Goal: Task Accomplishment & Management: Manage account settings

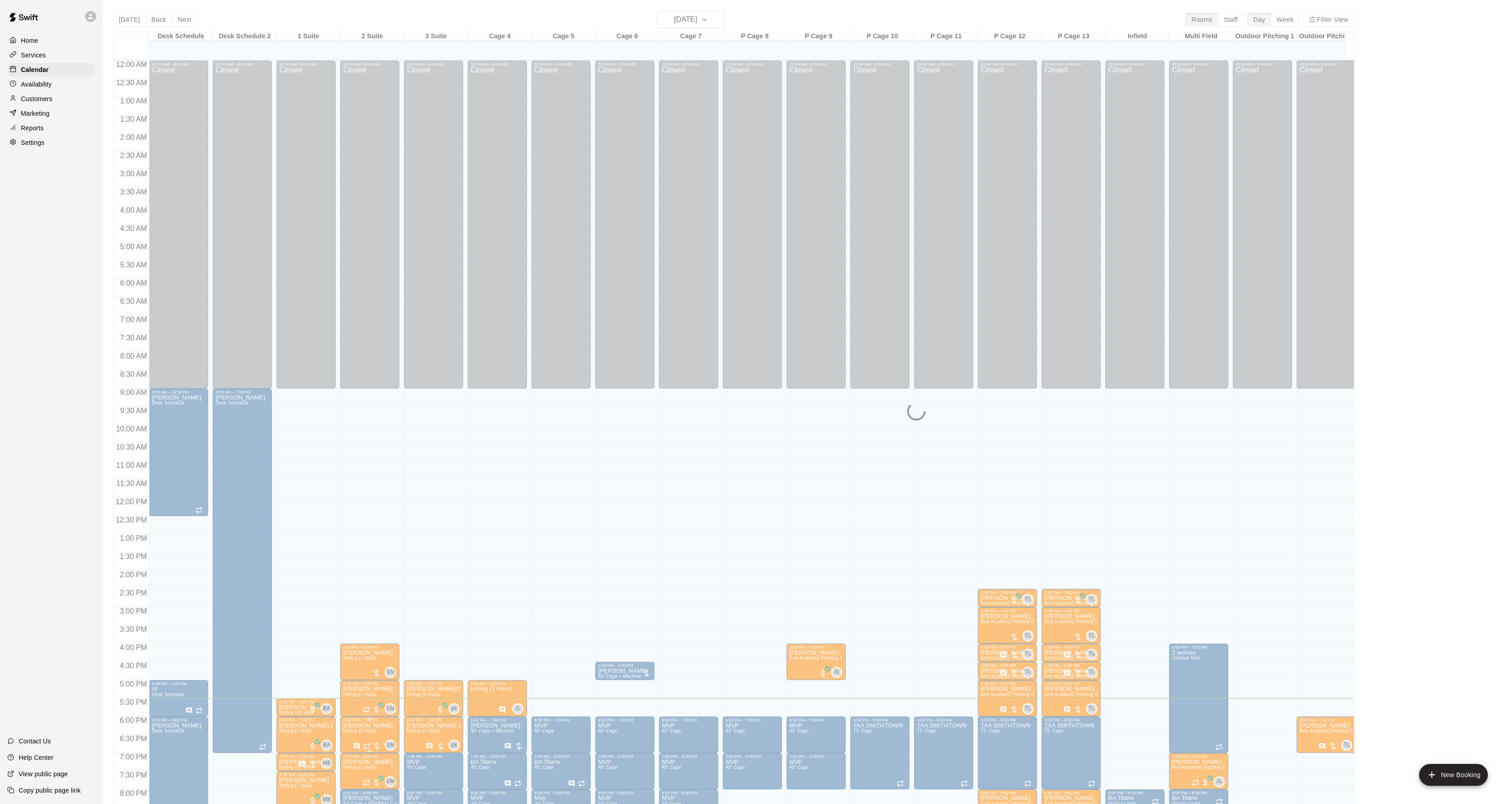
scroll to position [93, 0]
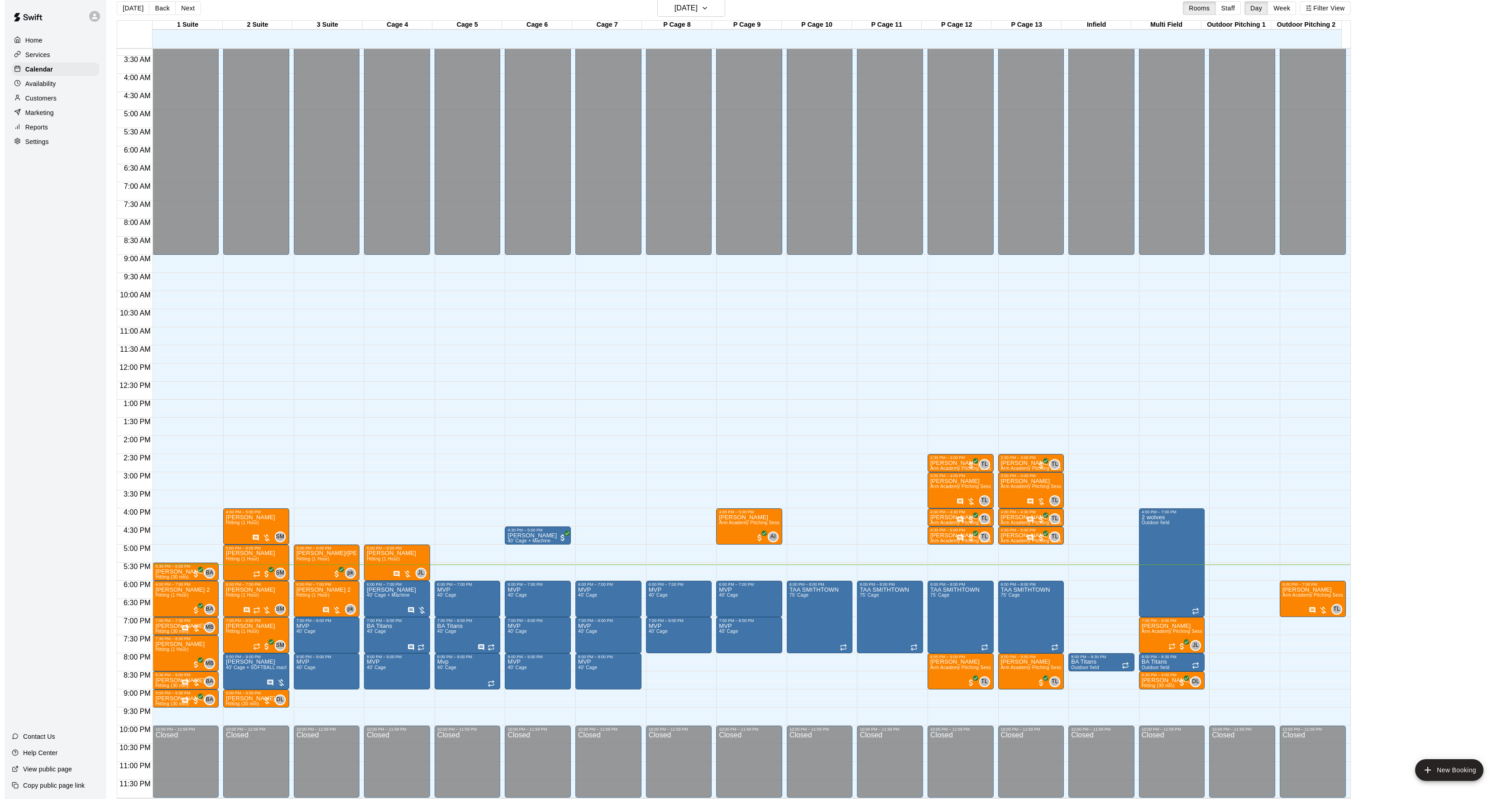
scroll to position [8, 0]
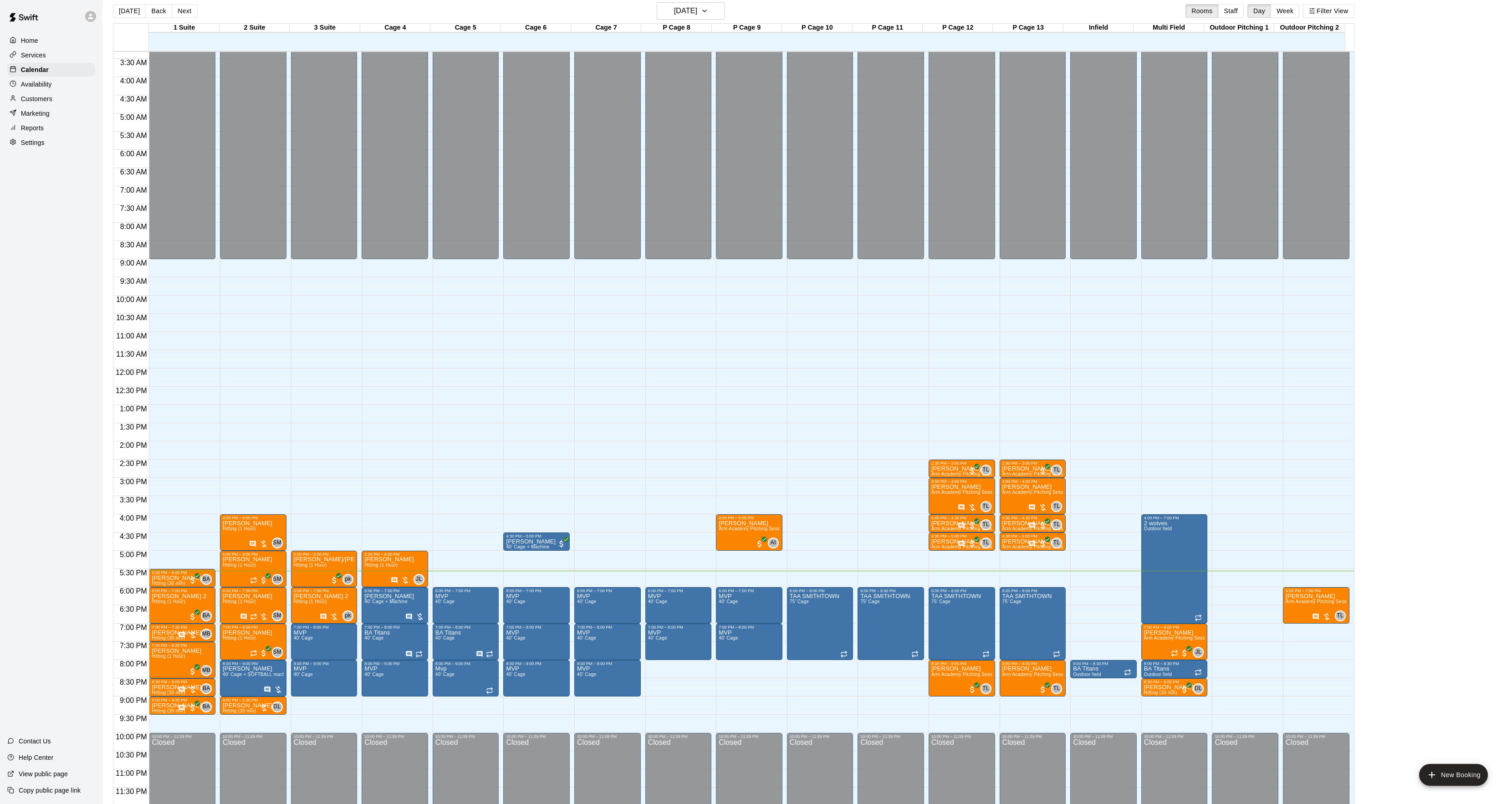
drag, startPoint x: 574, startPoint y: 678, endPoint x: 762, endPoint y: 668, distance: 188.3
click at [232, 709] on span "Hitting (30 min)" at bounding box center [239, 712] width 33 height 5
click at [235, 741] on img "edit" at bounding box center [231, 740] width 10 height 10
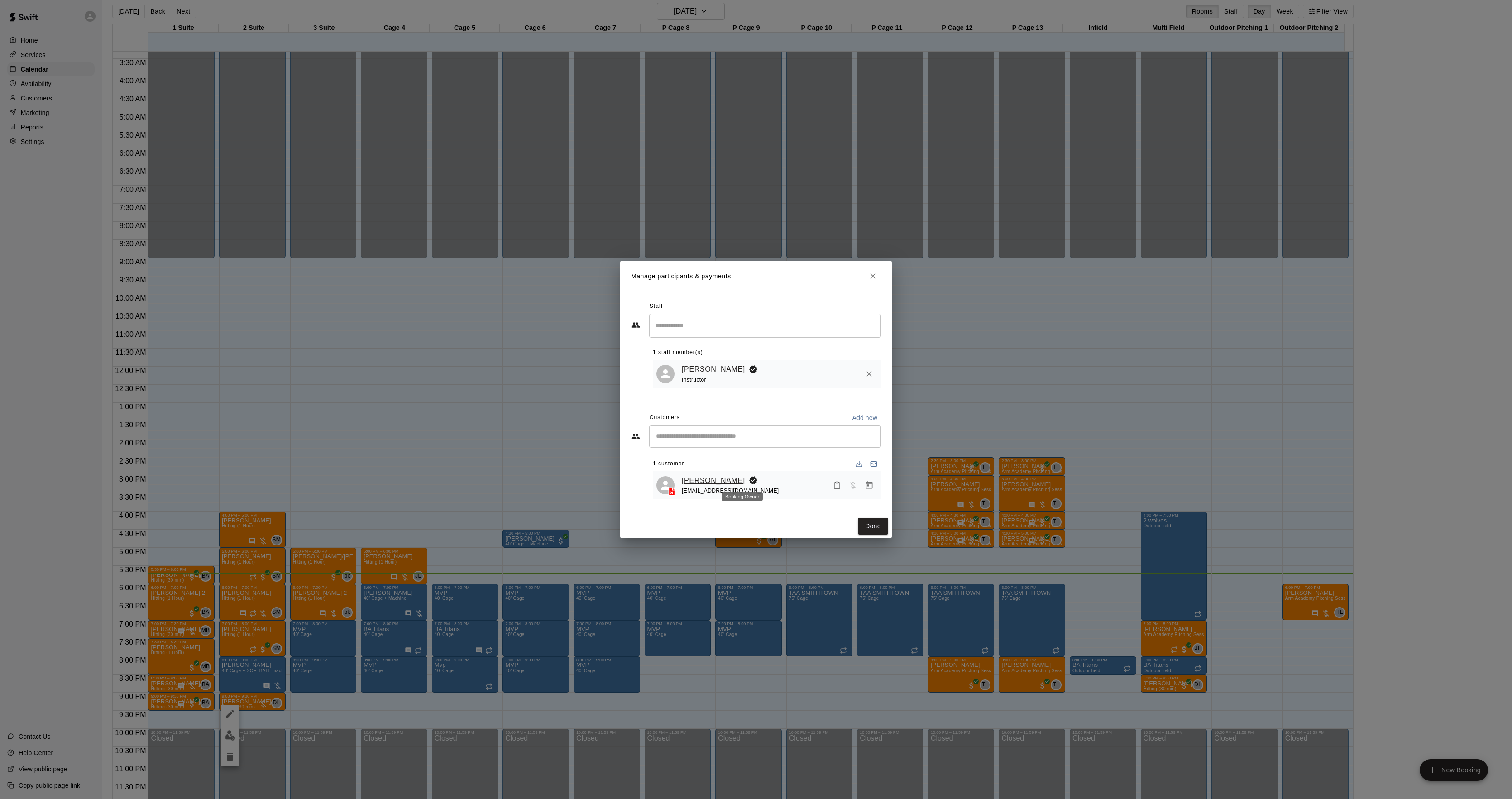
click at [728, 479] on link "[PERSON_NAME]" at bounding box center [712, 481] width 63 height 12
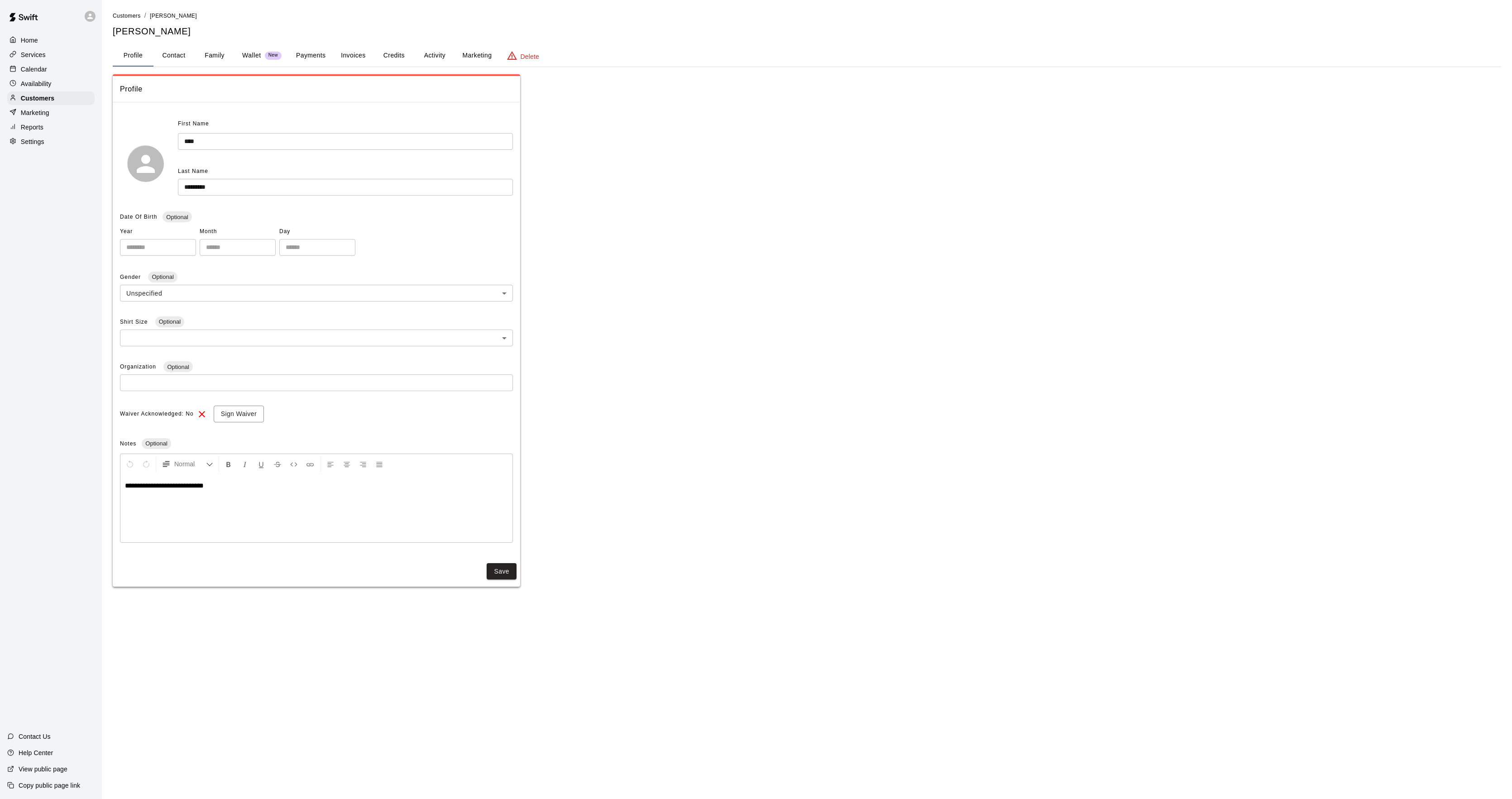
click at [440, 60] on button "Activity" at bounding box center [434, 55] width 41 height 22
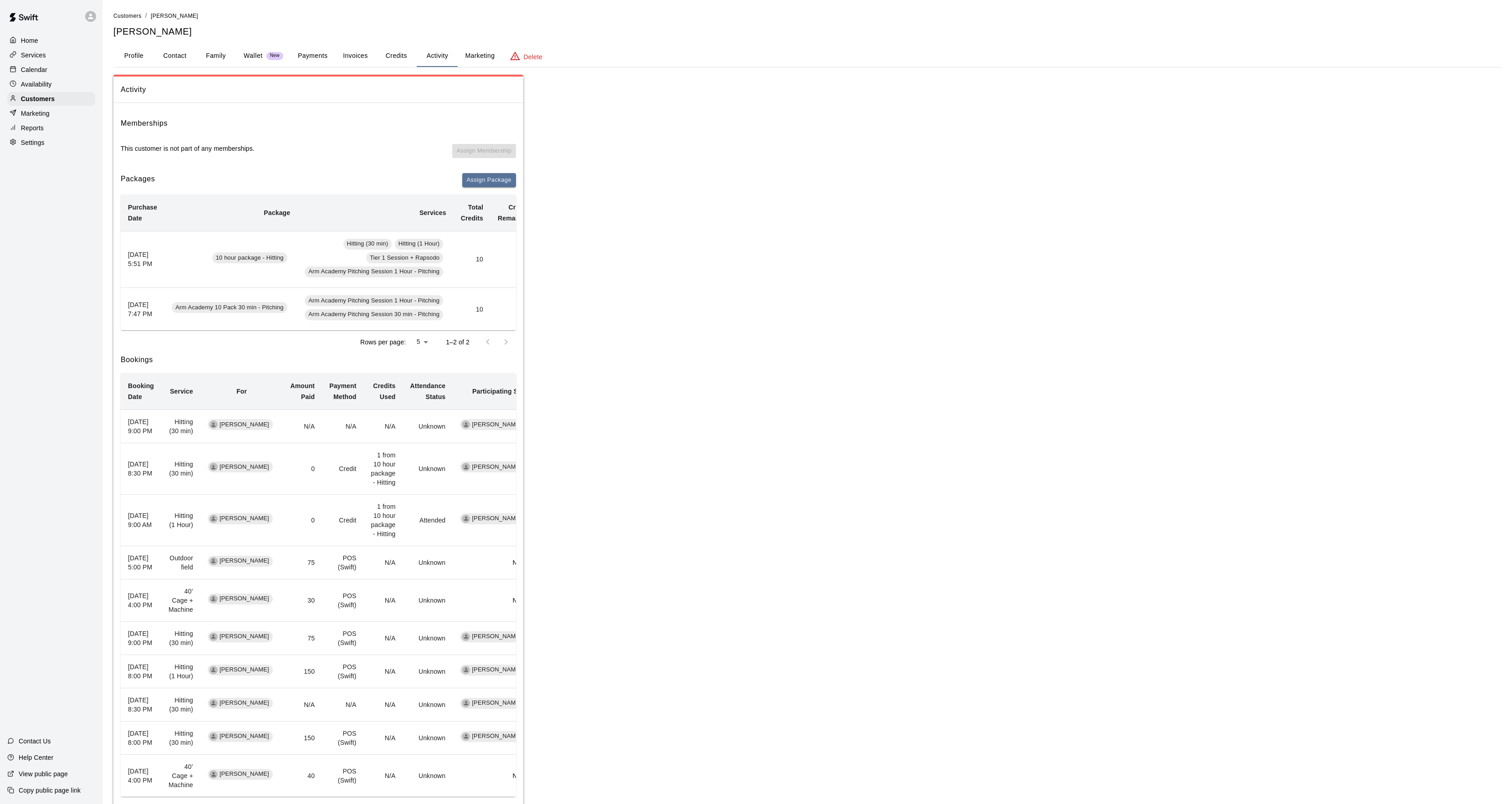
drag, startPoint x: 27, startPoint y: 68, endPoint x: 17, endPoint y: 779, distance: 711.1
click at [27, 68] on p "Calendar" at bounding box center [34, 70] width 26 height 9
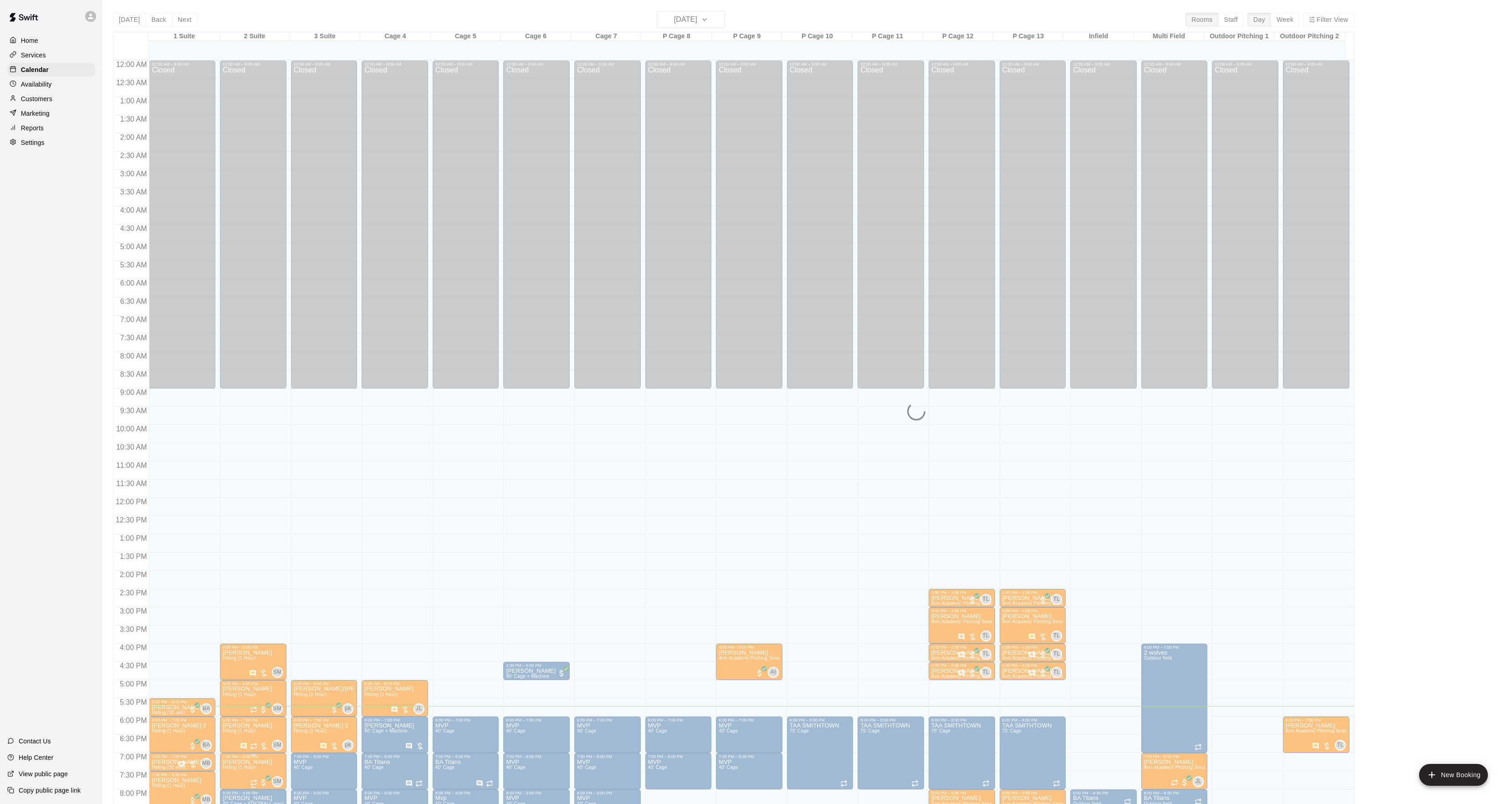
scroll to position [93, 0]
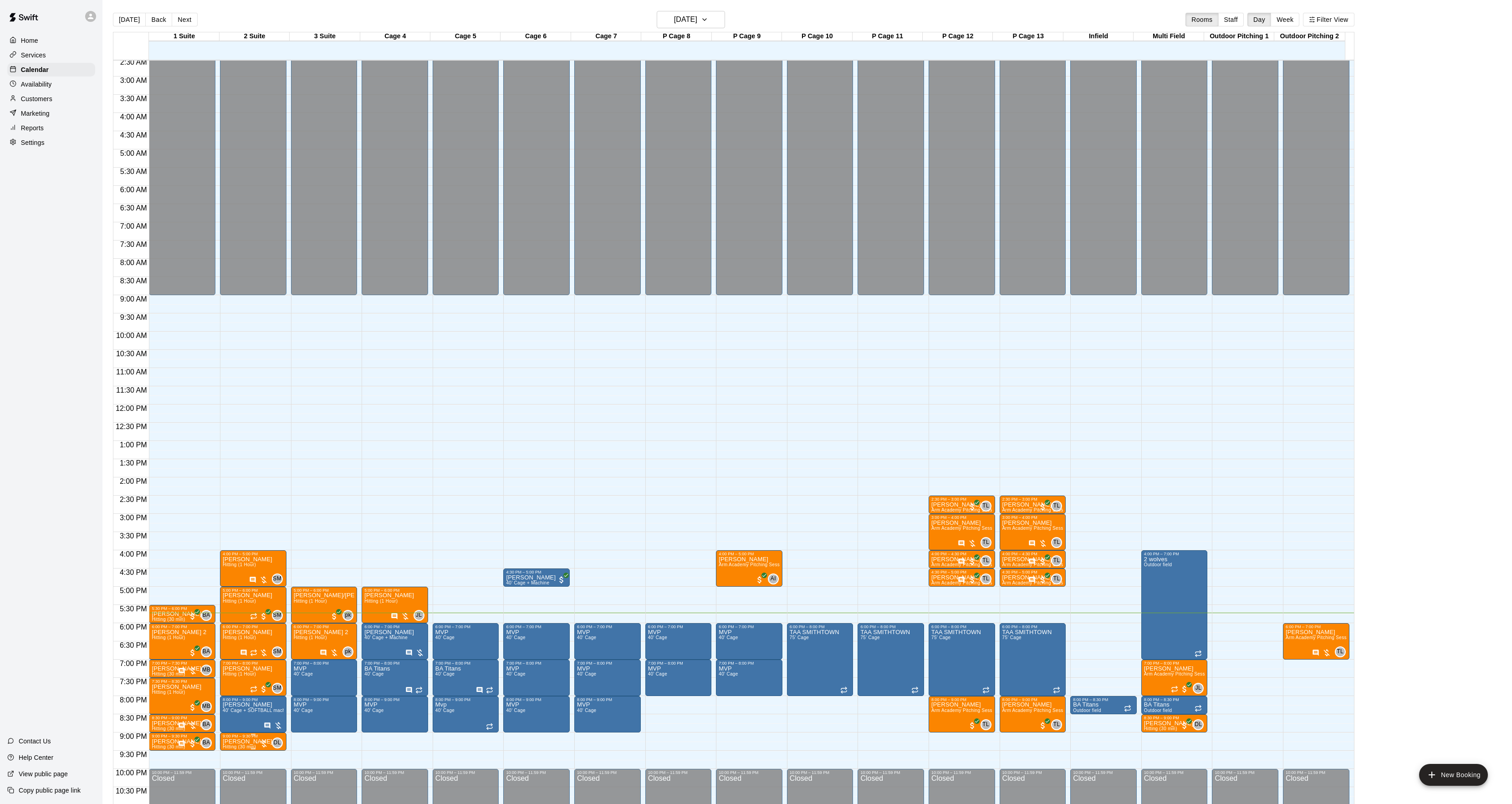
click at [229, 741] on p "[PERSON_NAME]" at bounding box center [247, 741] width 50 height 0
click at [239, 771] on button "edit" at bounding box center [231, 766] width 18 height 17
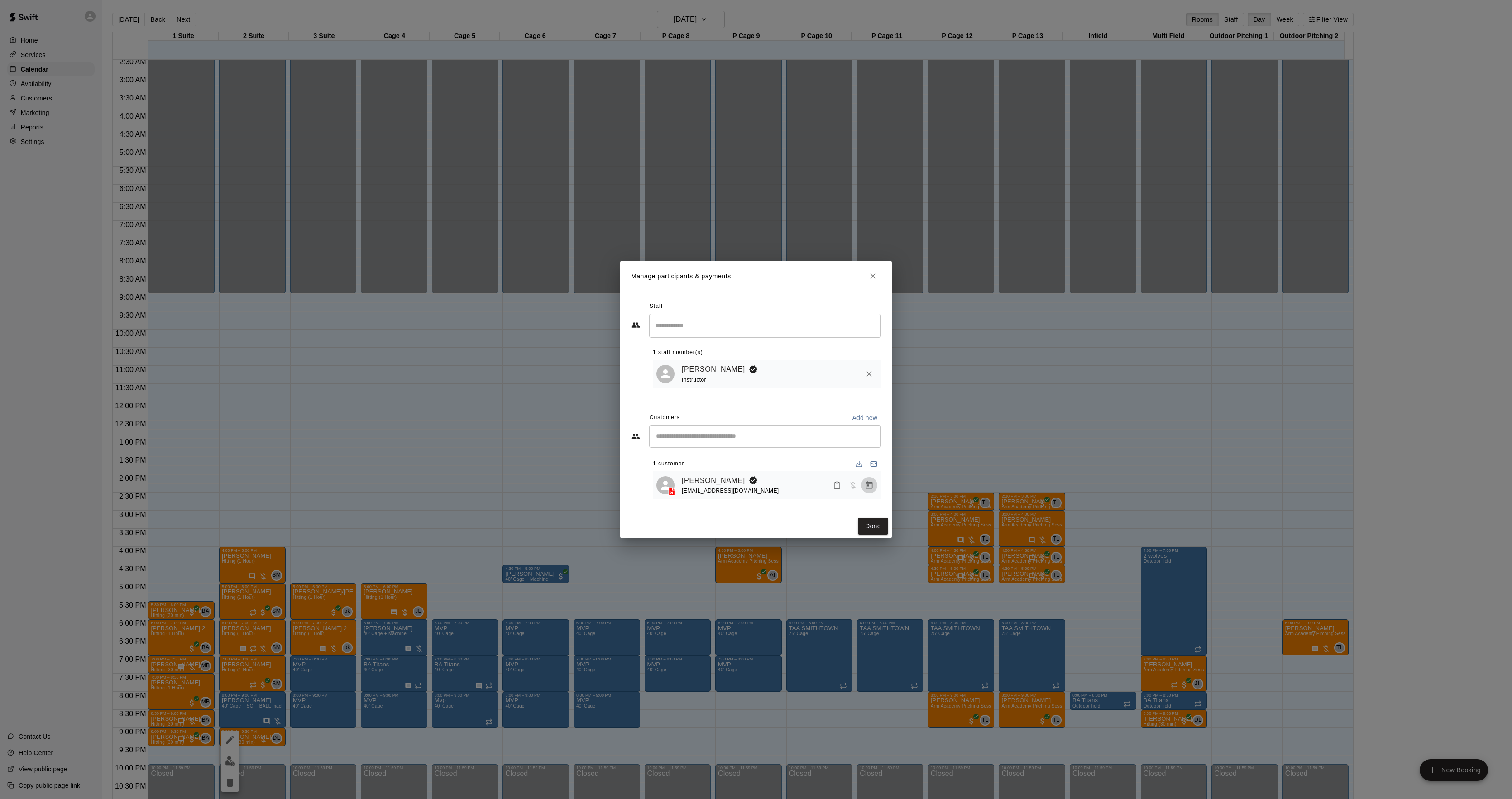
click at [876, 487] on button "Manage bookings & payment" at bounding box center [869, 485] width 16 height 16
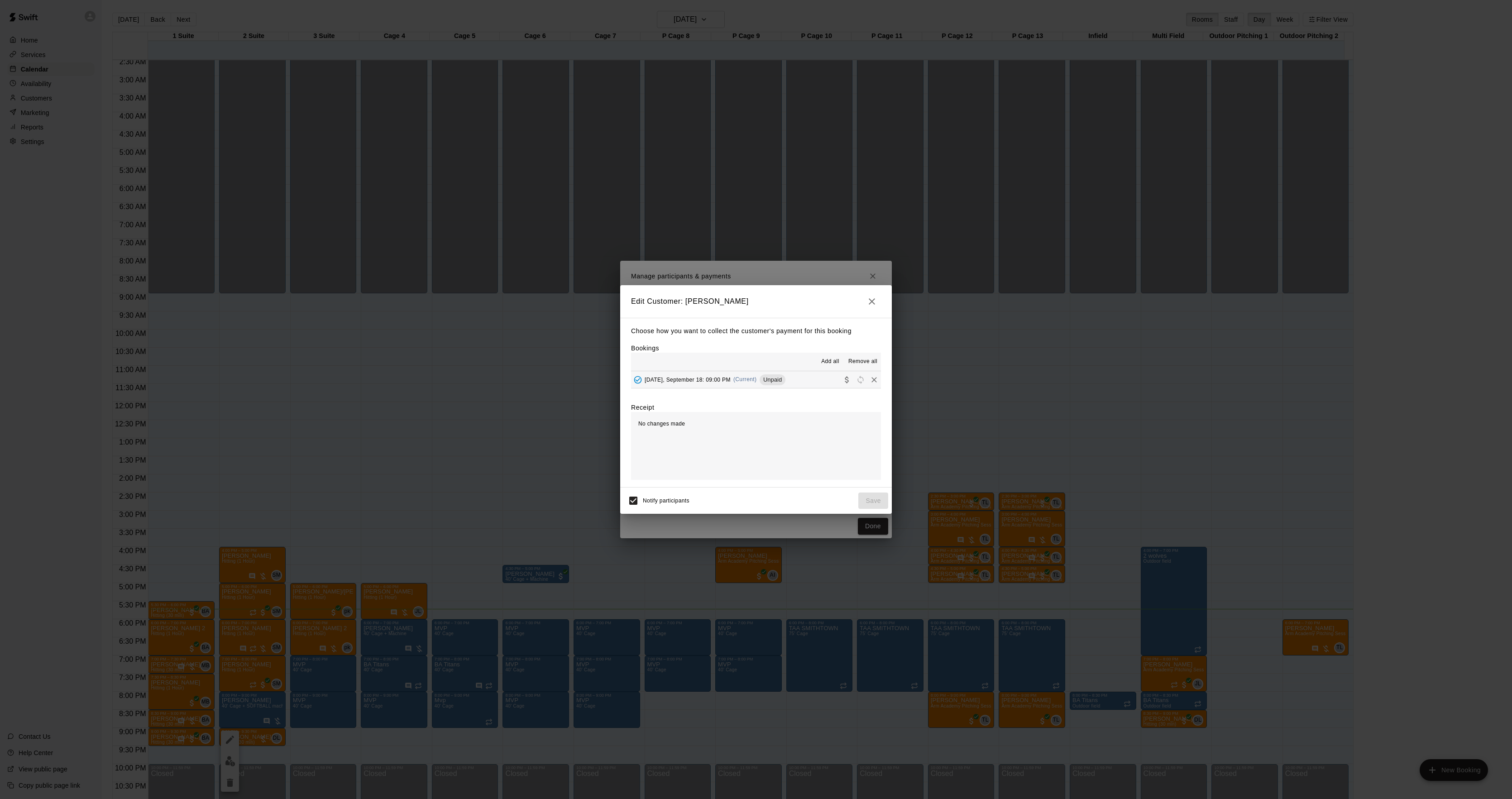
click at [764, 368] on div "Add all Remove all" at bounding box center [756, 361] width 250 height 18
click at [769, 377] on span "Unpaid" at bounding box center [772, 380] width 26 height 7
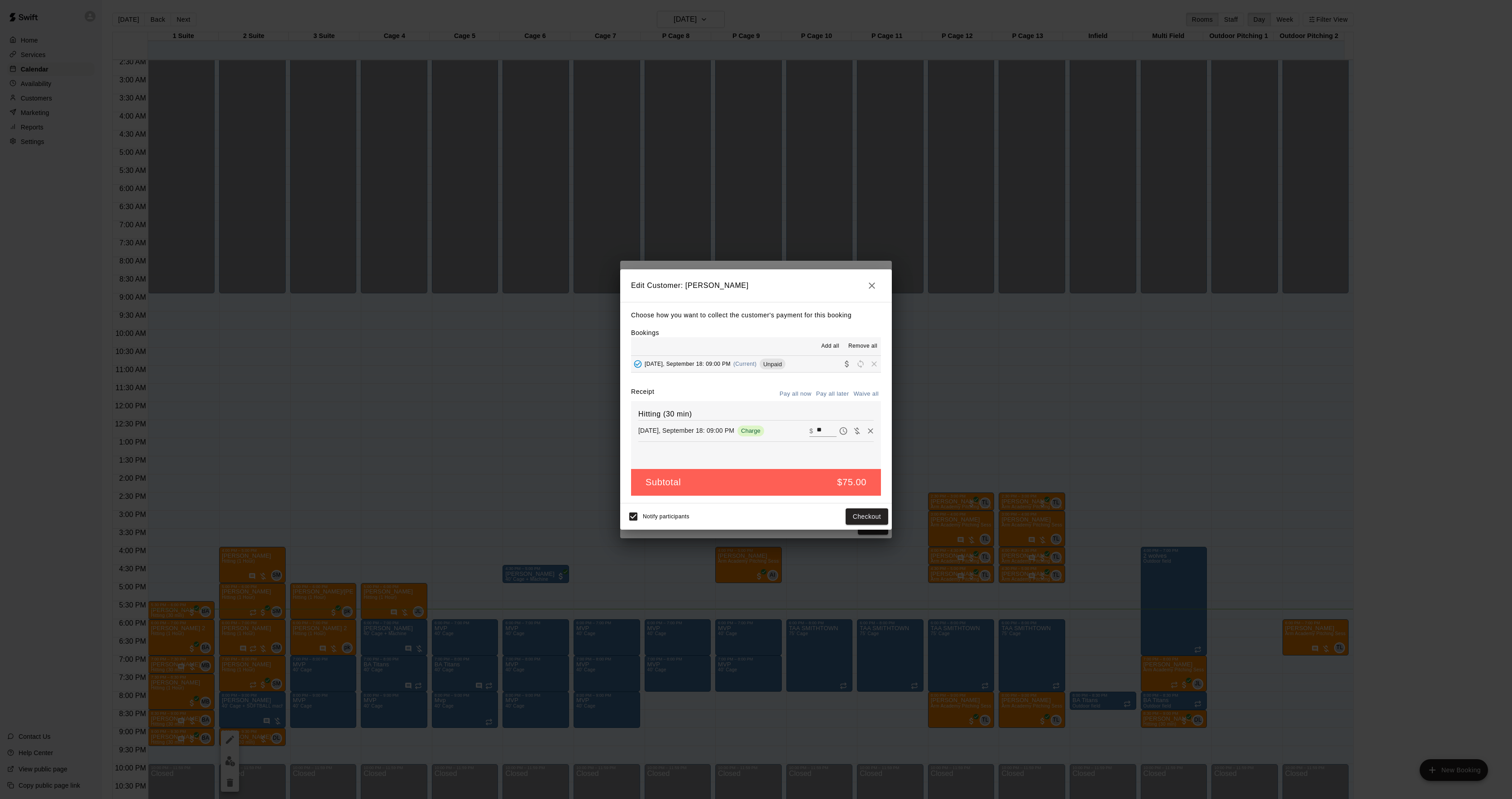
drag, startPoint x: 845, startPoint y: 428, endPoint x: 854, endPoint y: 435, distance: 11.4
click at [852, 428] on icon "Waive payment" at bounding box center [857, 431] width 9 height 9
type input "*"
click at [867, 517] on button "Save" at bounding box center [873, 517] width 30 height 16
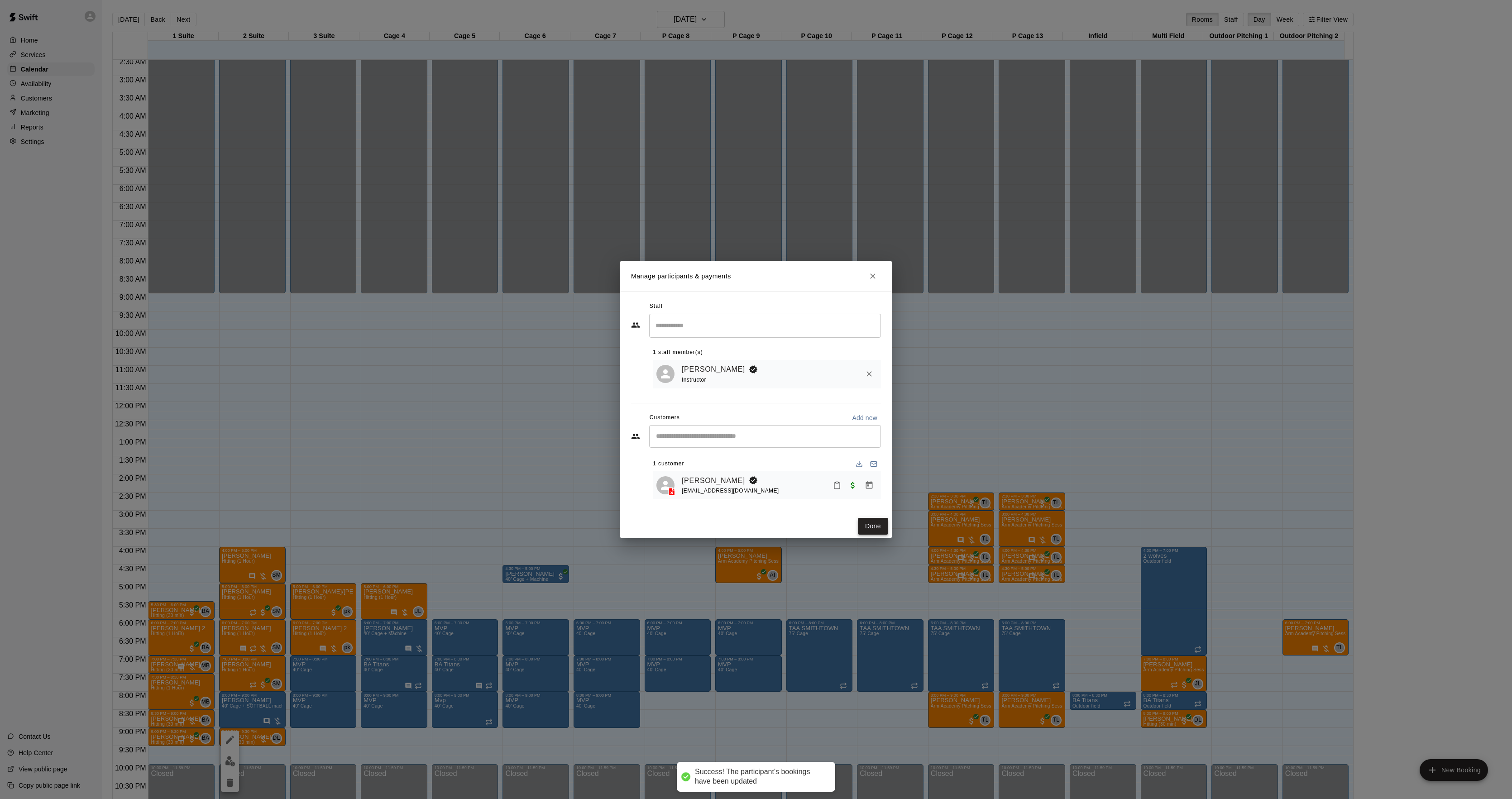
click at [868, 529] on button "Done" at bounding box center [872, 526] width 30 height 16
